Goal: Task Accomplishment & Management: Use online tool/utility

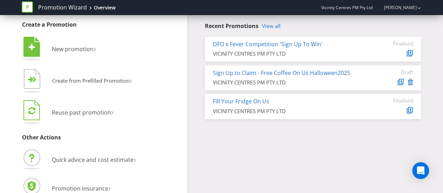
scroll to position [35, 0]
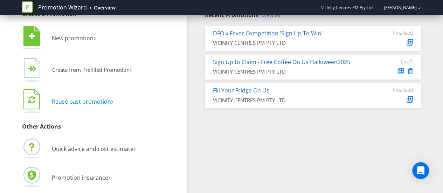
click at [93, 102] on span "Reuse past promotion" at bounding box center [81, 102] width 59 height 8
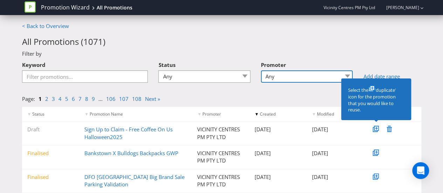
click at [293, 79] on select "Any 96 101 504 045 [GEOGRAPHIC_DATA] [GEOGRAPHIC_DATA] Comco Digital [GEOGRAPHI…" at bounding box center [307, 76] width 92 height 12
drag, startPoint x: 302, startPoint y: 80, endPoint x: 301, endPoint y: 73, distance: 7.4
click at [302, 80] on select "Any 96 101 504 045 [GEOGRAPHIC_DATA] [GEOGRAPHIC_DATA] Comco Digital [GEOGRAPHI…" at bounding box center [307, 76] width 92 height 12
drag, startPoint x: 170, startPoint y: 40, endPoint x: 157, endPoint y: 49, distance: 16.3
click at [171, 40] on h2 "All Promotions ( 1071 )" at bounding box center [221, 41] width 399 height 9
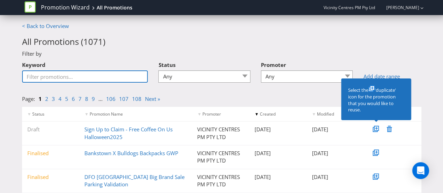
click at [90, 76] on input "Keyword" at bounding box center [85, 76] width 126 height 12
type input "emporium"
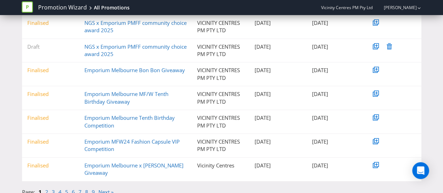
scroll to position [184, 0]
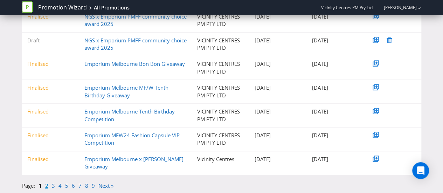
click at [46, 184] on link "2" at bounding box center [46, 185] width 3 height 7
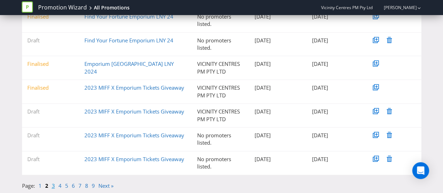
click at [53, 186] on link "3" at bounding box center [53, 185] width 3 height 7
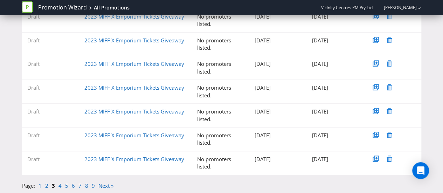
click at [57, 185] on li "3" at bounding box center [55, 185] width 7 height 7
click at [59, 185] on link "4" at bounding box center [59, 185] width 3 height 7
click at [66, 183] on link "5" at bounding box center [66, 185] width 3 height 7
click at [72, 186] on link "6" at bounding box center [73, 185] width 3 height 7
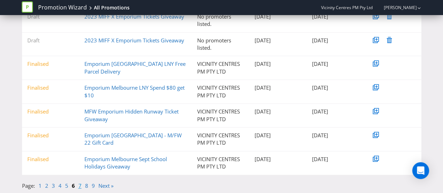
click at [78, 186] on link "7" at bounding box center [79, 185] width 3 height 7
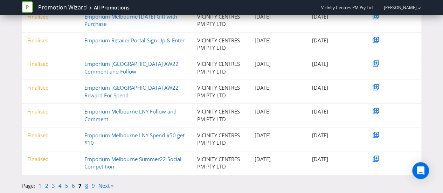
click at [85, 184] on link "8" at bounding box center [86, 185] width 3 height 7
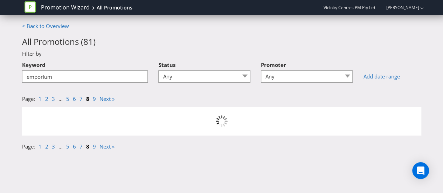
scroll to position [0, 0]
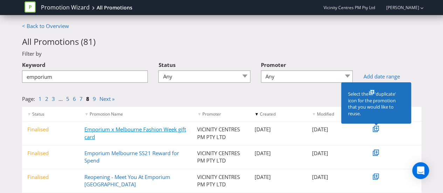
click at [151, 130] on link "Emporium x Melbourne Fashion Week gift card" at bounding box center [134, 133] width 101 height 14
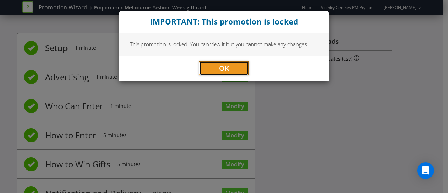
click at [216, 69] on button "OK" at bounding box center [224, 68] width 50 height 14
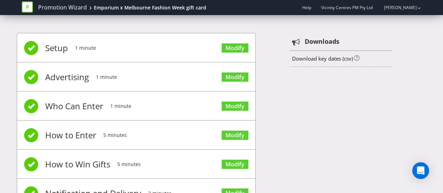
click at [61, 75] on span "Advertising" at bounding box center [67, 77] width 44 height 28
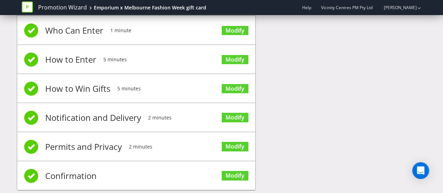
scroll to position [87, 0]
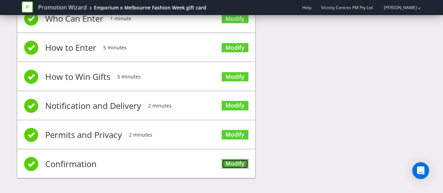
click at [230, 165] on link "Modify" at bounding box center [234, 163] width 27 height 9
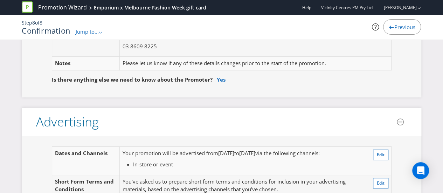
click at [233, 162] on li "In-store or event" at bounding box center [248, 164] width 230 height 7
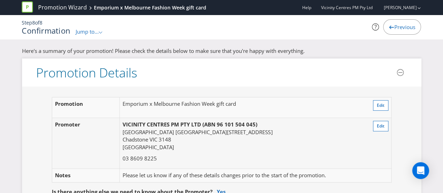
click at [399, 28] on span "Previous" at bounding box center [404, 26] width 21 height 7
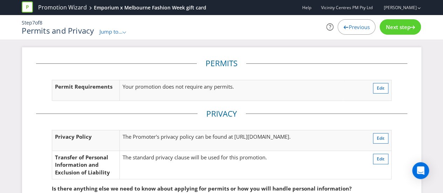
click at [344, 27] on icon at bounding box center [345, 27] width 5 height 3
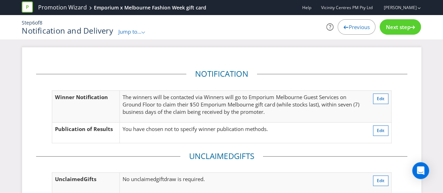
click at [343, 24] on div at bounding box center [345, 25] width 5 height 5
